Goal: Transaction & Acquisition: Purchase product/service

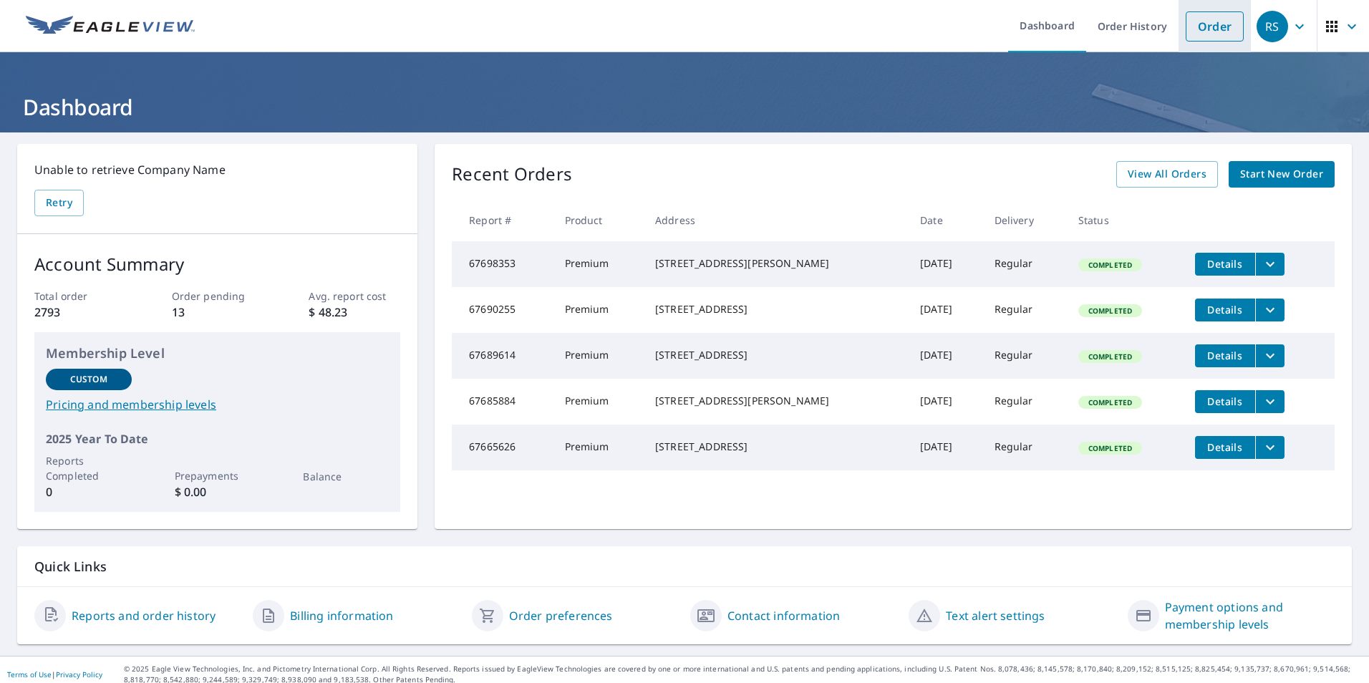
click at [1211, 29] on link "Order" at bounding box center [1214, 26] width 58 height 30
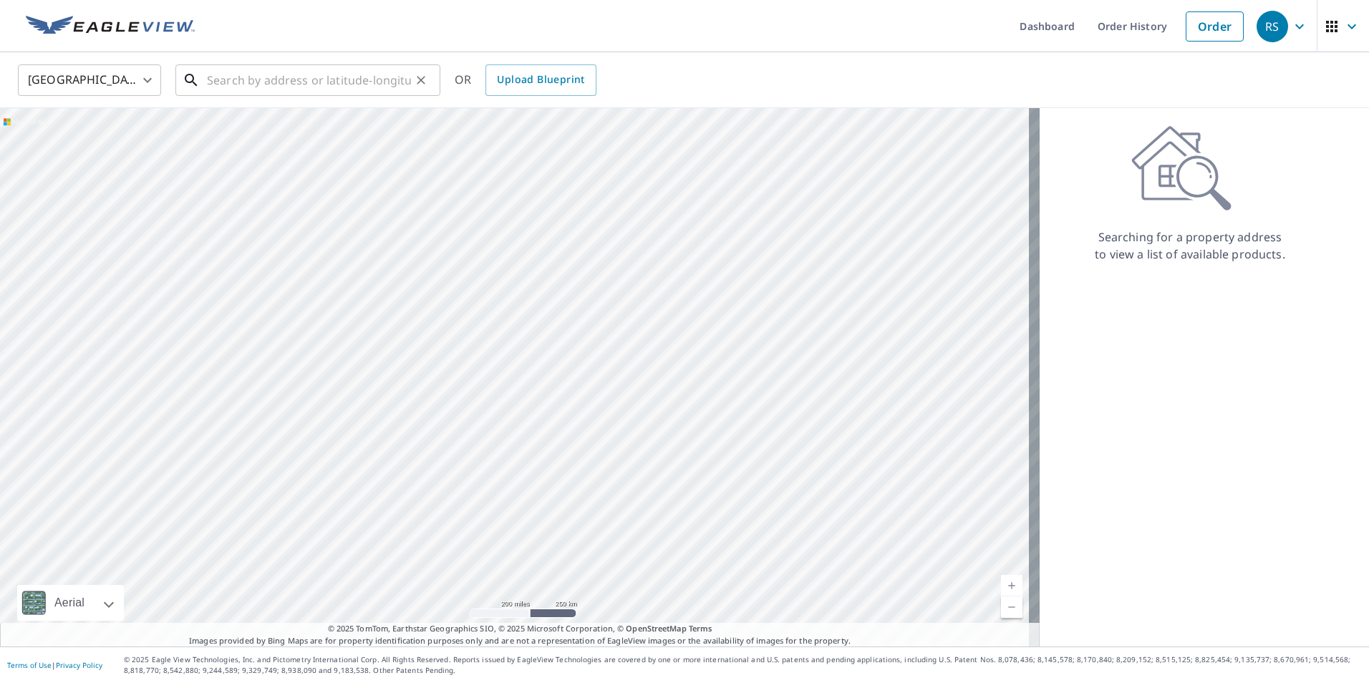
click at [229, 80] on input "text" at bounding box center [309, 80] width 204 height 40
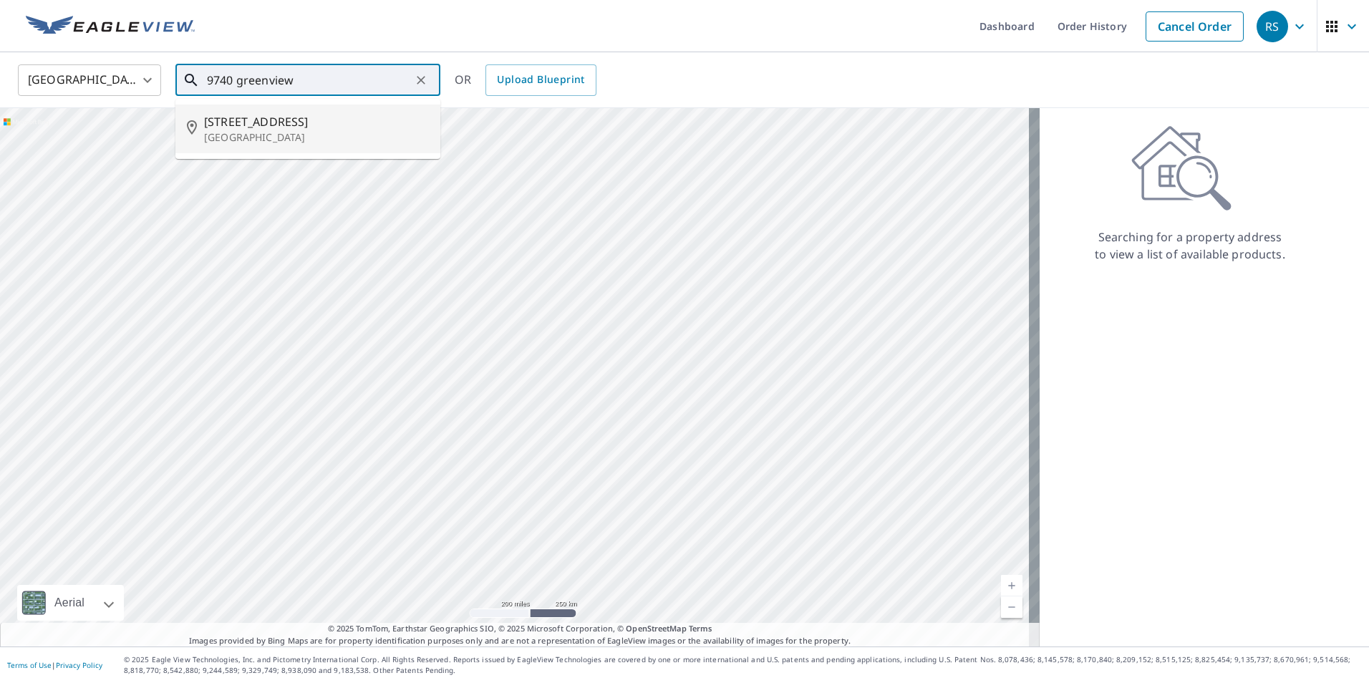
click at [227, 135] on p "[GEOGRAPHIC_DATA]" at bounding box center [316, 137] width 225 height 14
type input "[STREET_ADDRESS]"
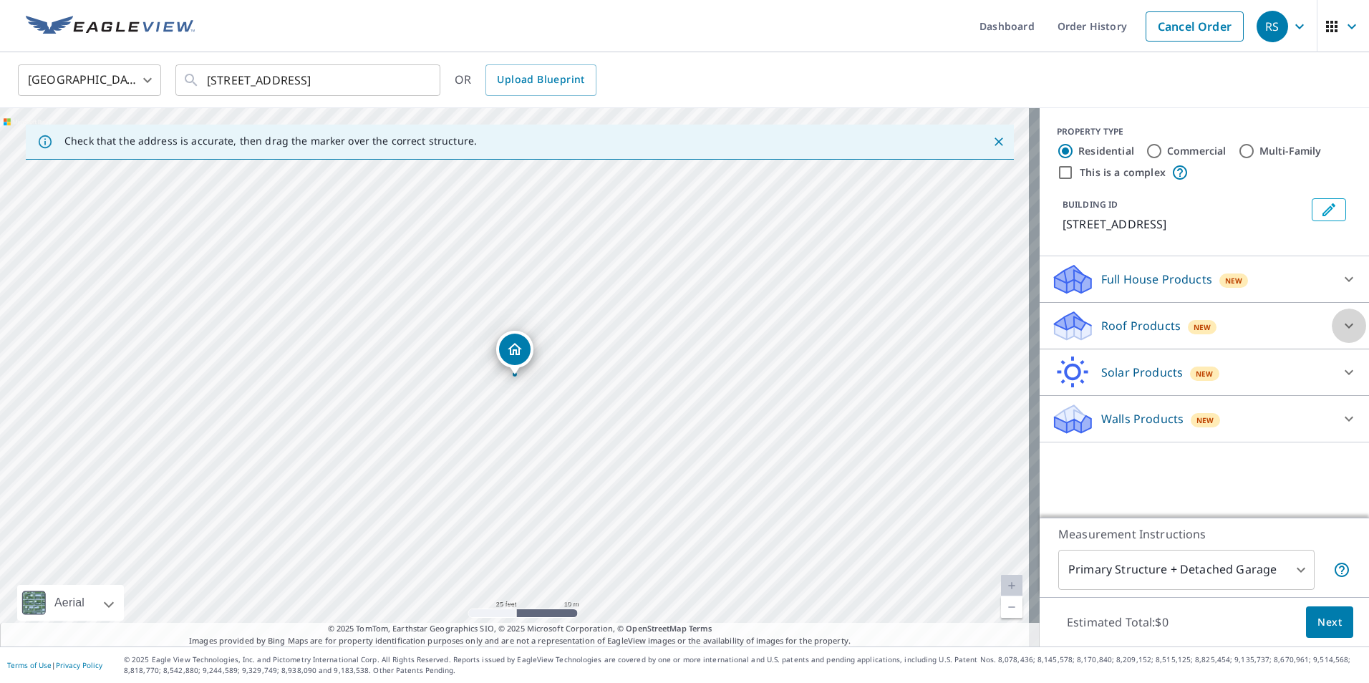
click at [1340, 324] on icon at bounding box center [1348, 325] width 17 height 17
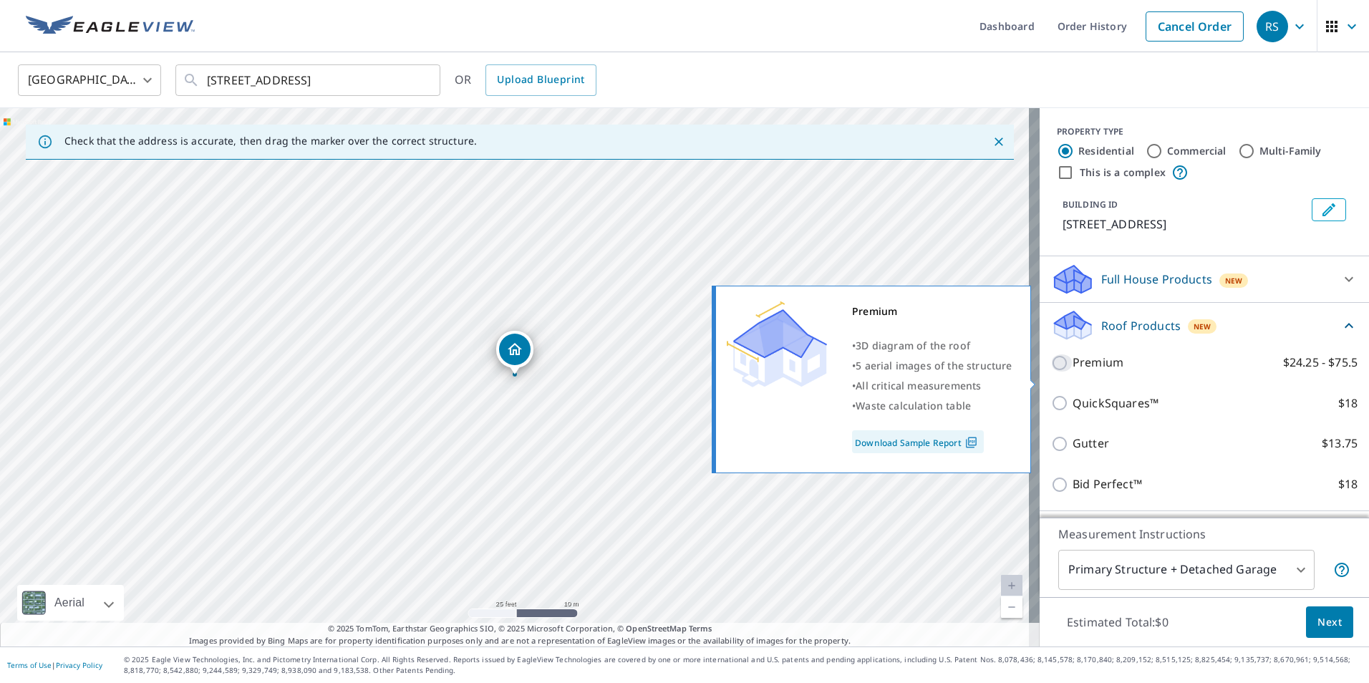
click at [1051, 371] on input "Premium $24.25 - $75.5" at bounding box center [1061, 362] width 21 height 17
checkbox input "true"
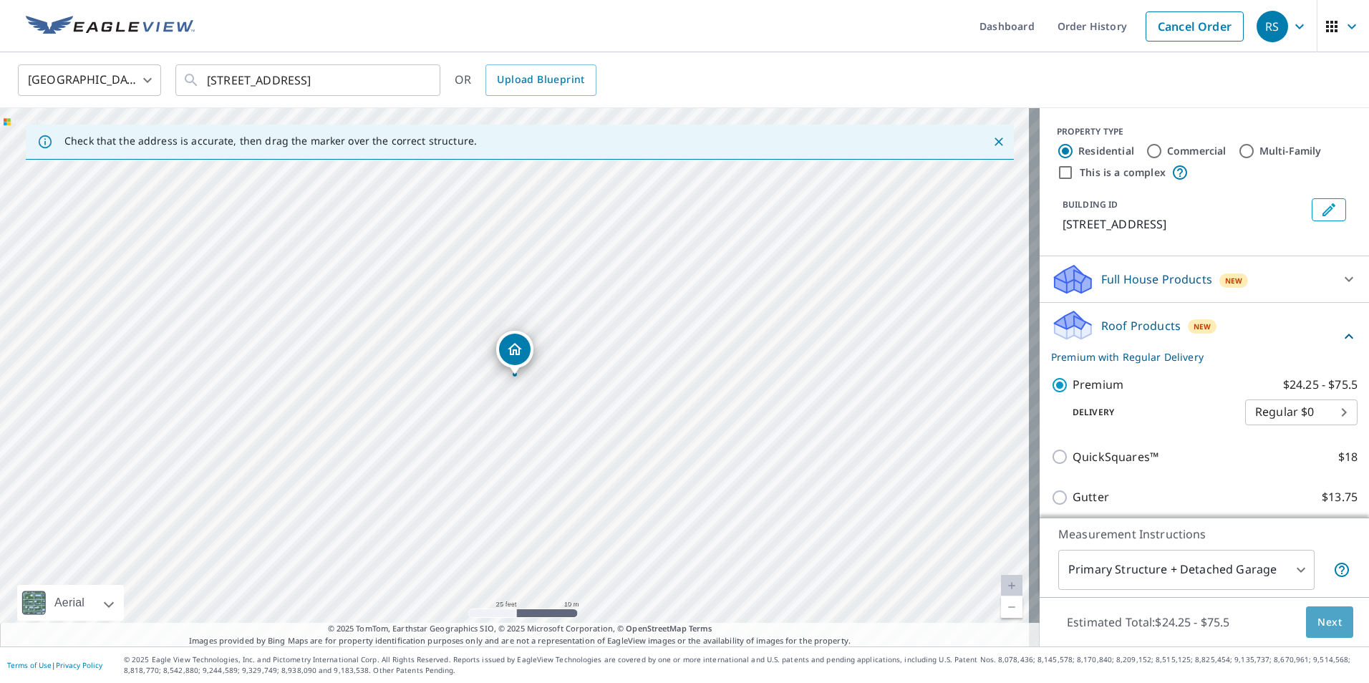
click at [1317, 616] on span "Next" at bounding box center [1329, 622] width 24 height 18
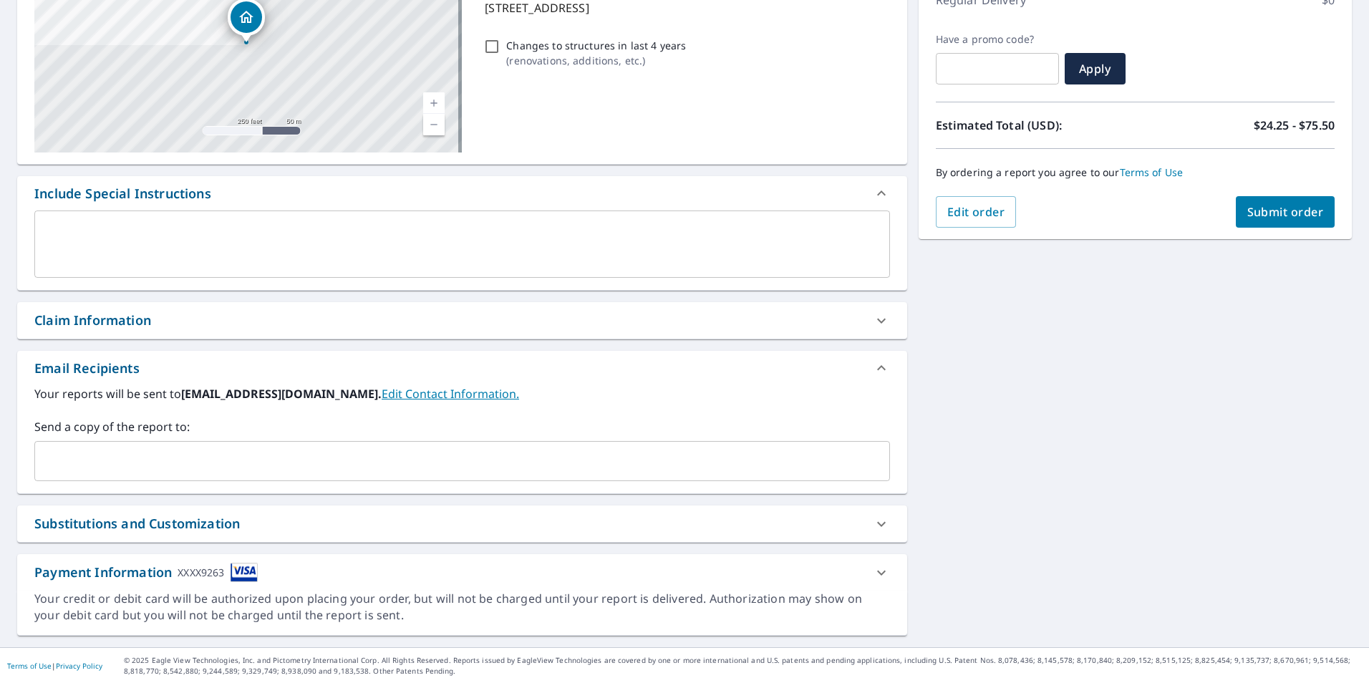
scroll to position [218, 0]
click at [52, 465] on input "text" at bounding box center [451, 460] width 821 height 27
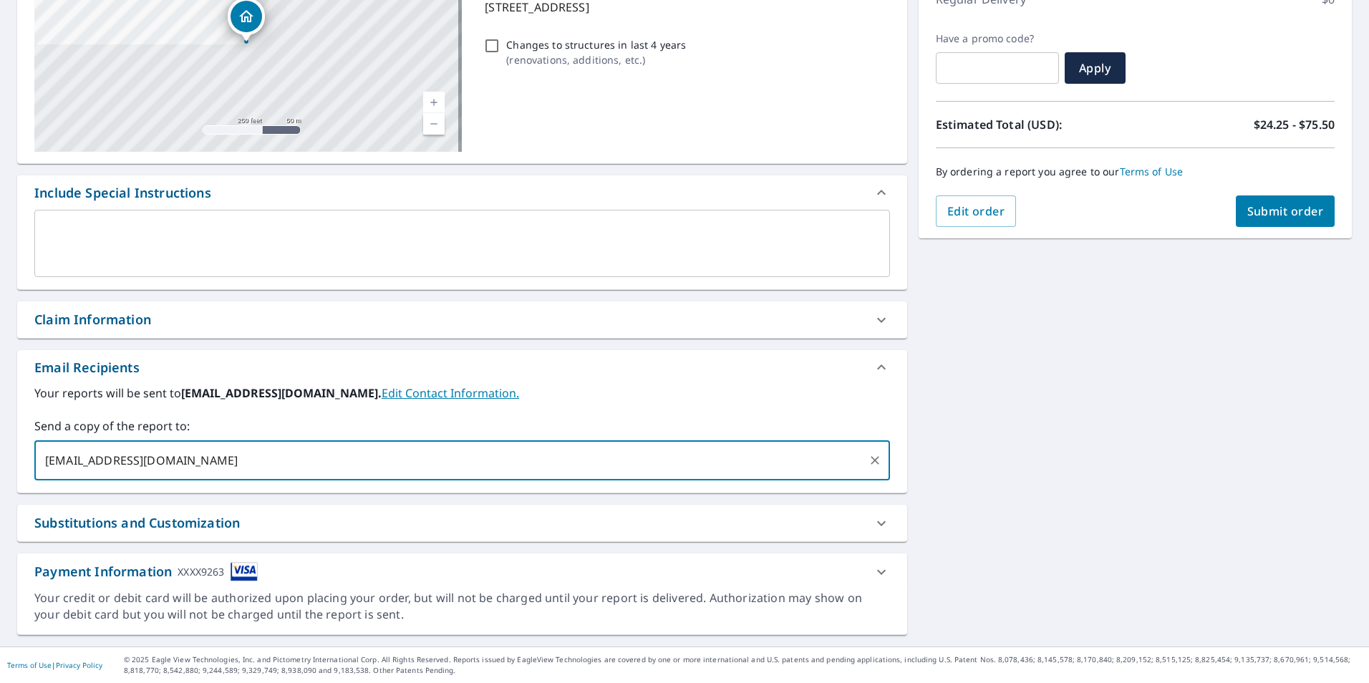
type input "[EMAIL_ADDRESS][DOMAIN_NAME]"
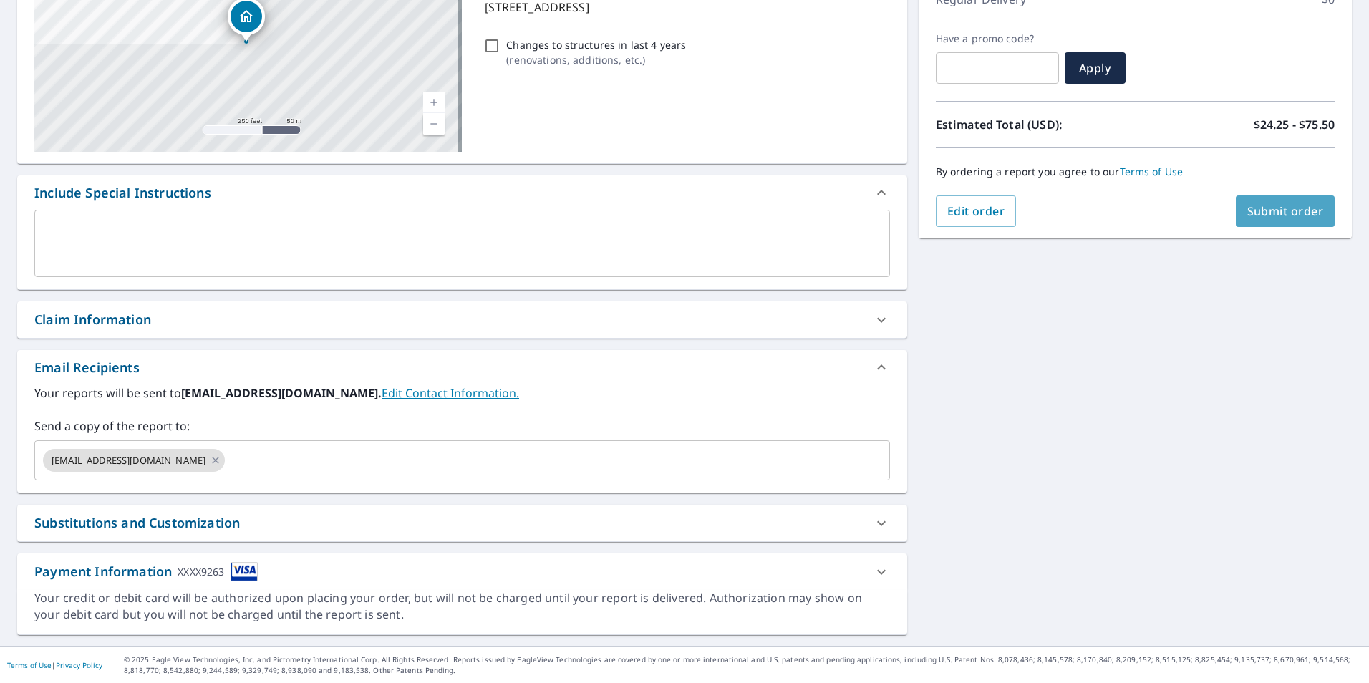
click at [1260, 202] on button "Submit order" at bounding box center [1284, 210] width 99 height 31
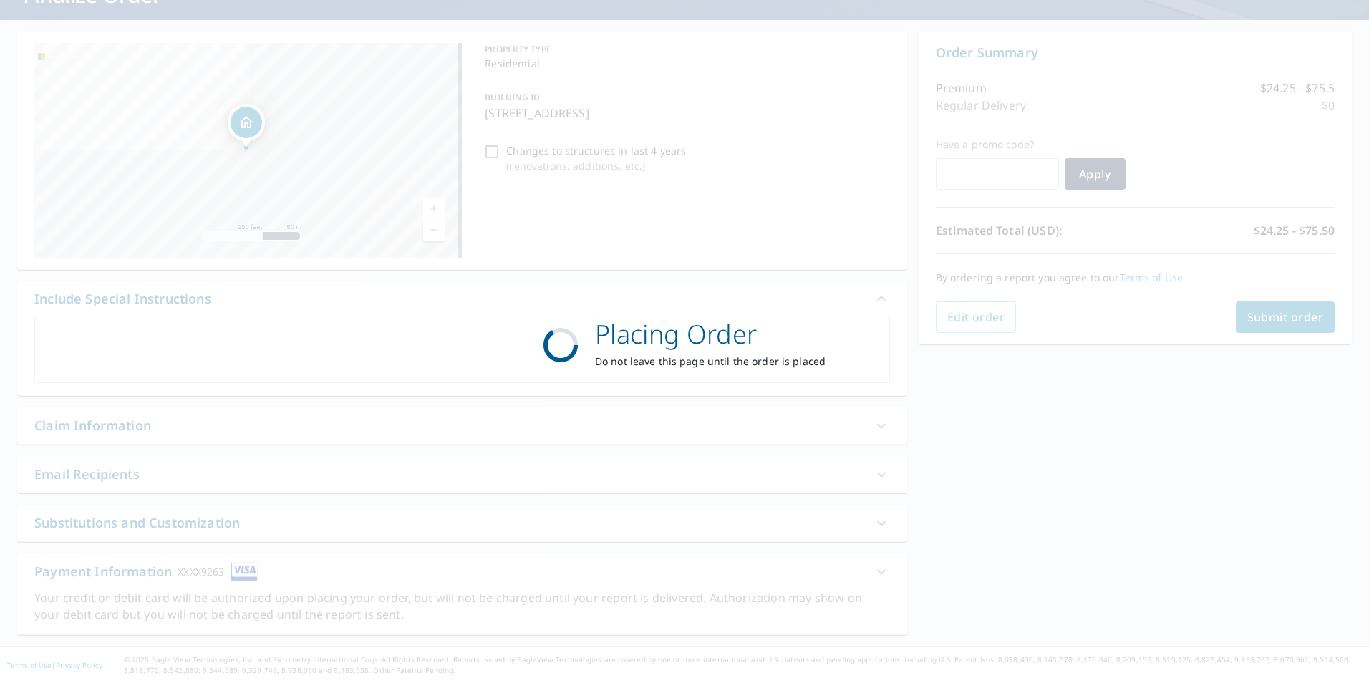
scroll to position [112, 0]
